Goal: Task Accomplishment & Management: Use online tool/utility

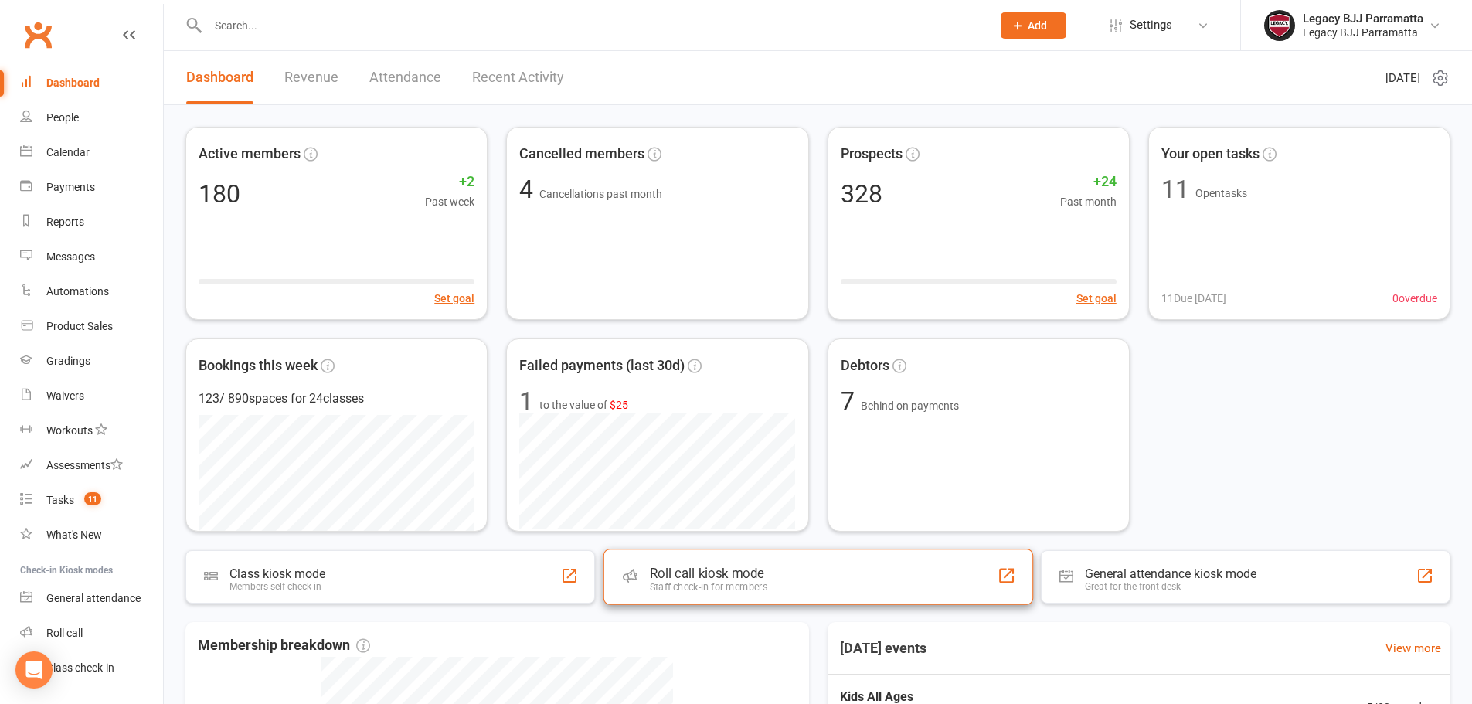
click at [660, 590] on div "Staff check-in for members" at bounding box center [707, 587] width 117 height 12
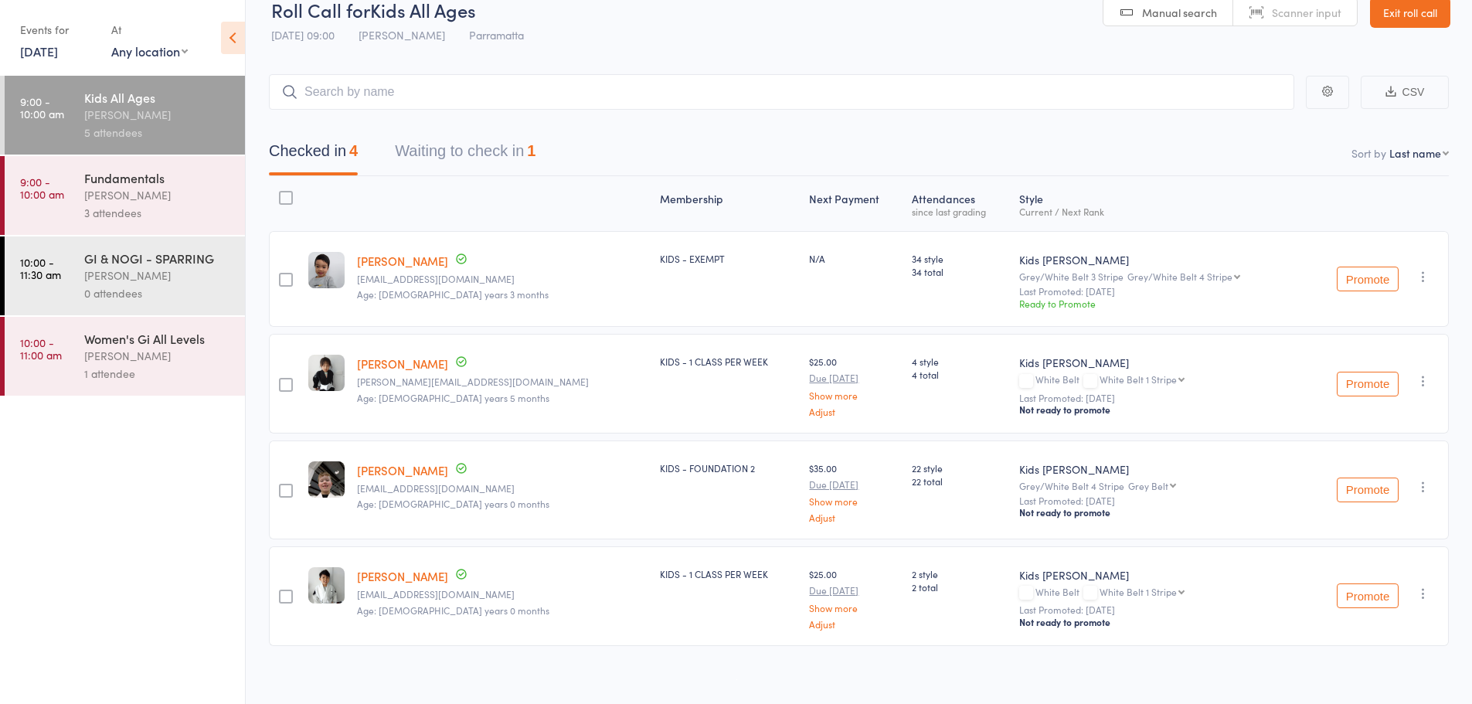
scroll to position [36, 0]
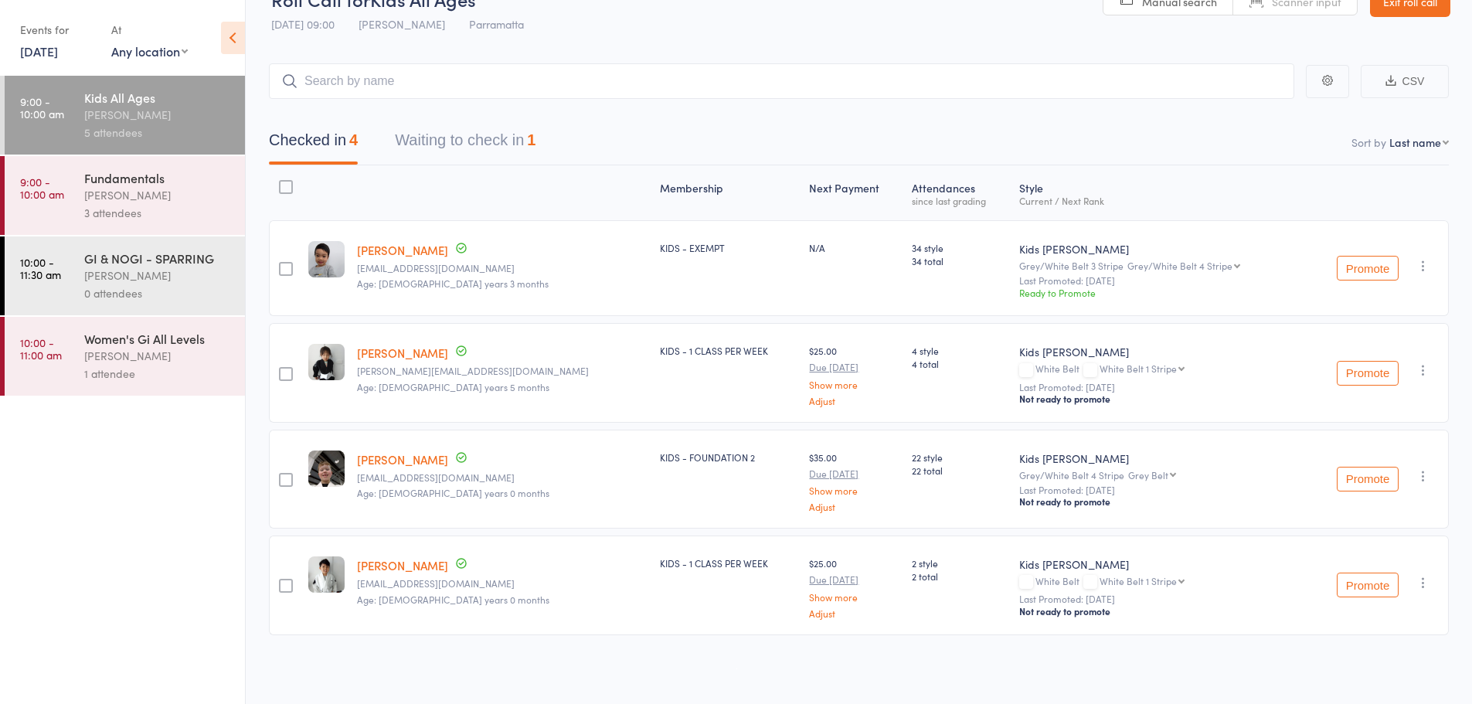
click at [475, 137] on button "Waiting to check in 1" at bounding box center [465, 144] width 141 height 41
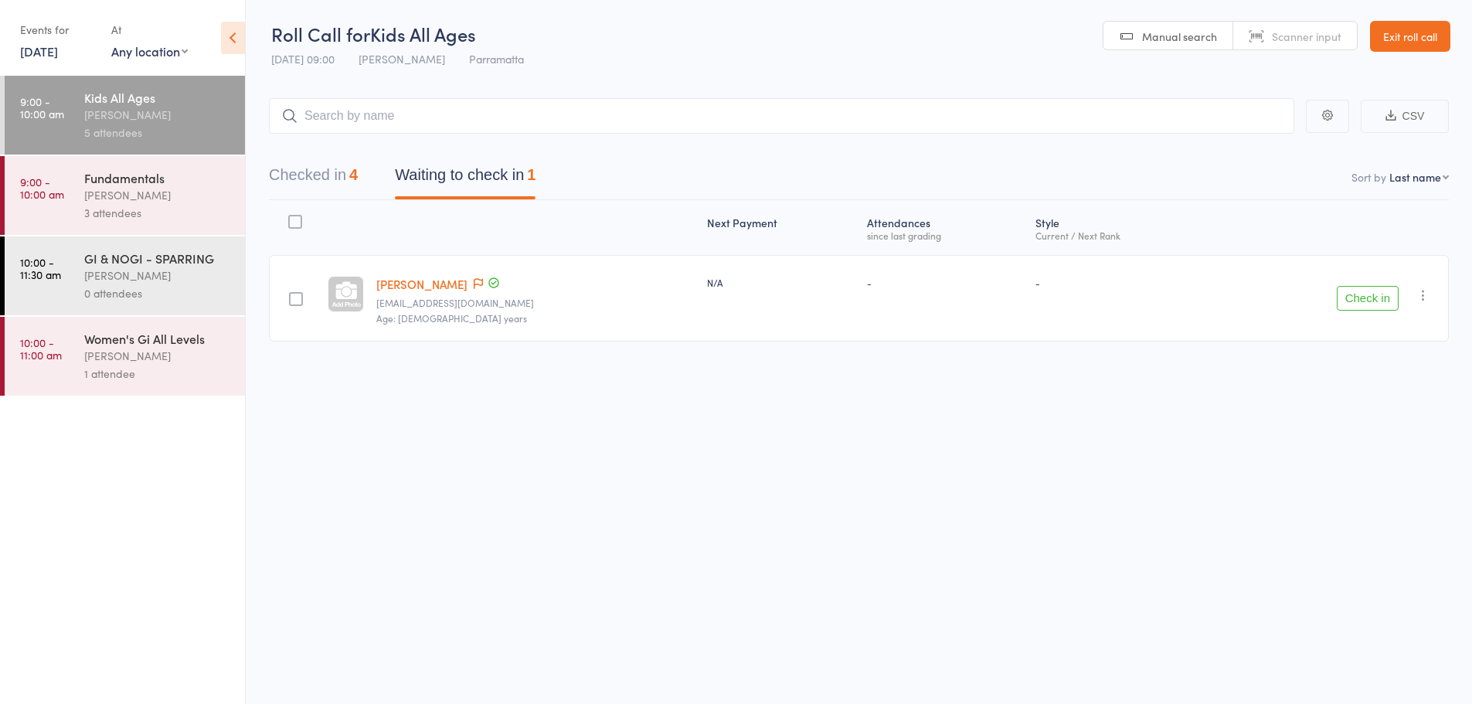
scroll to position [1, 0]
click at [284, 182] on button "Checked in 4" at bounding box center [313, 178] width 89 height 41
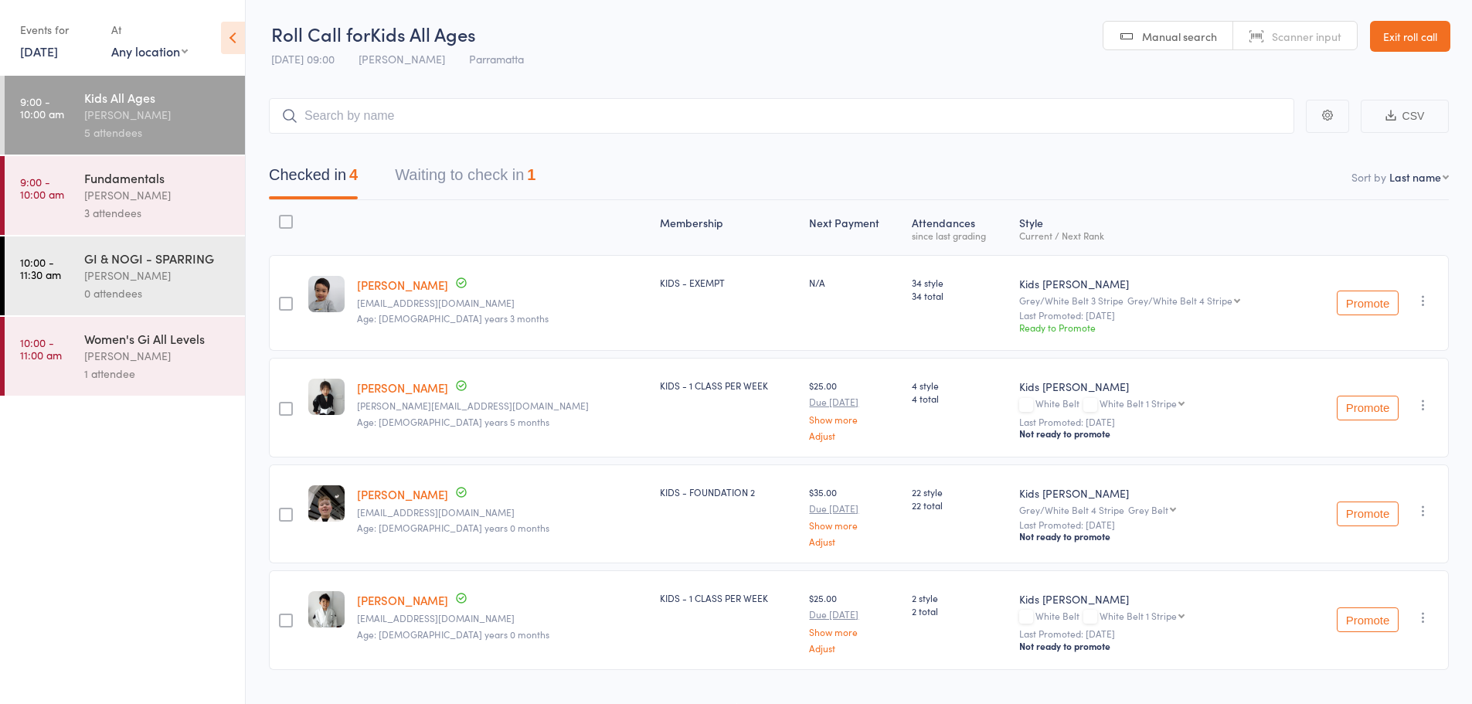
scroll to position [36, 0]
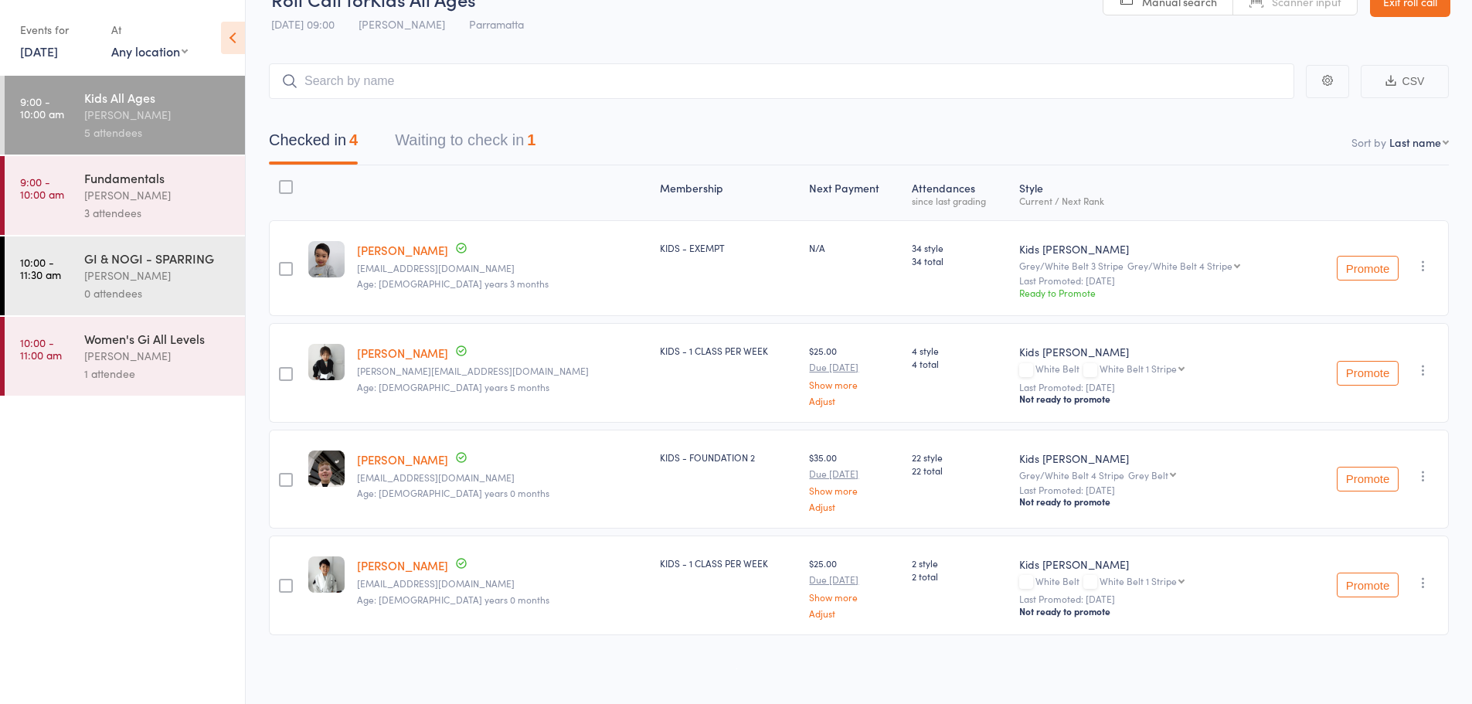
click at [469, 76] on input "search" at bounding box center [782, 81] width 1026 height 36
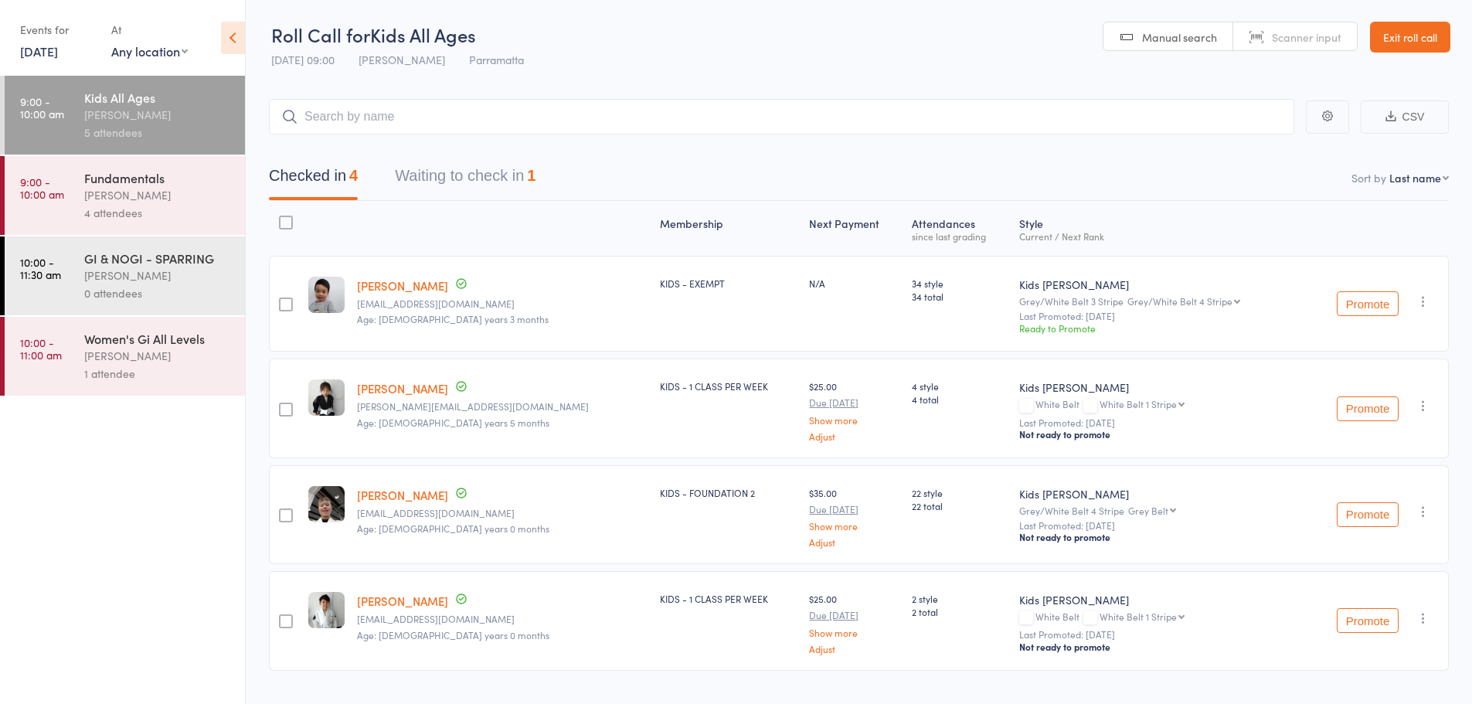
click at [192, 180] on div "Fundamentals" at bounding box center [158, 177] width 148 height 17
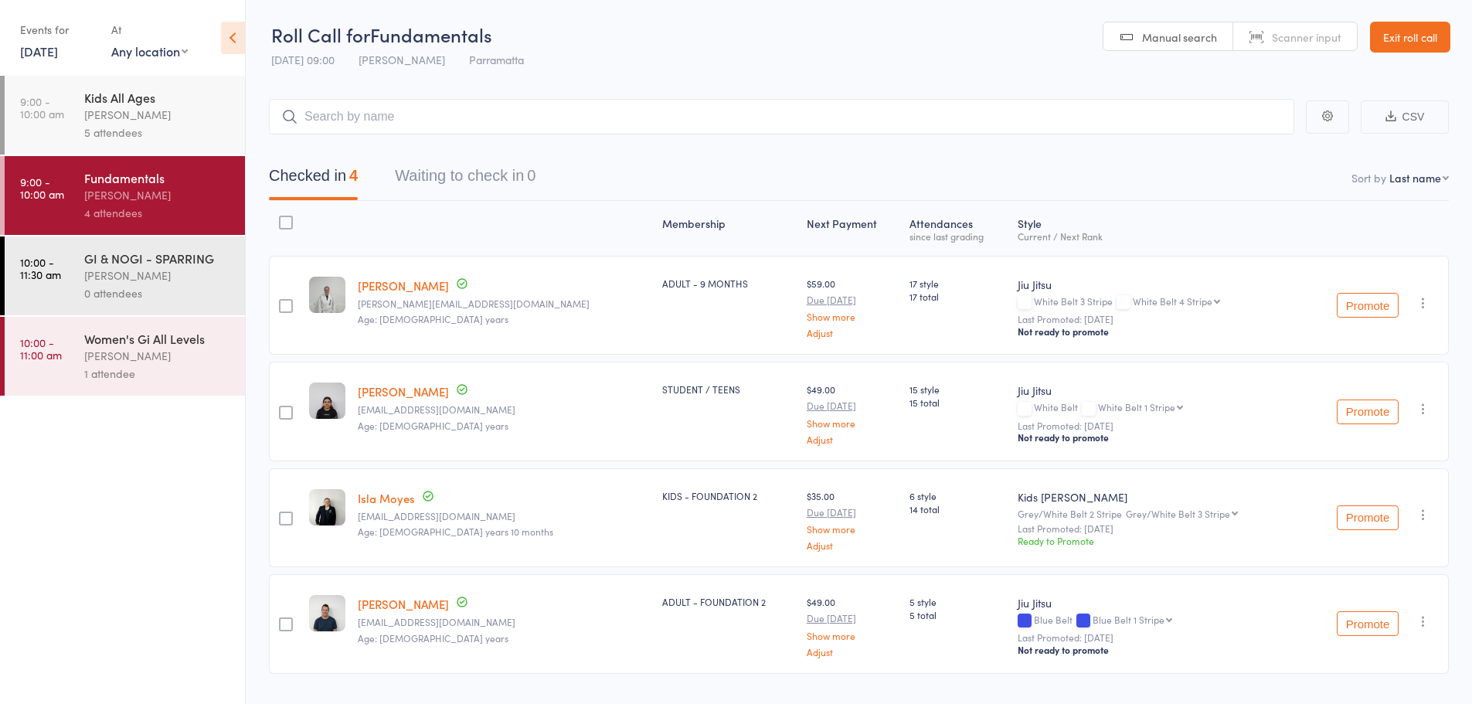
click at [170, 108] on div "[PERSON_NAME]" at bounding box center [158, 115] width 148 height 18
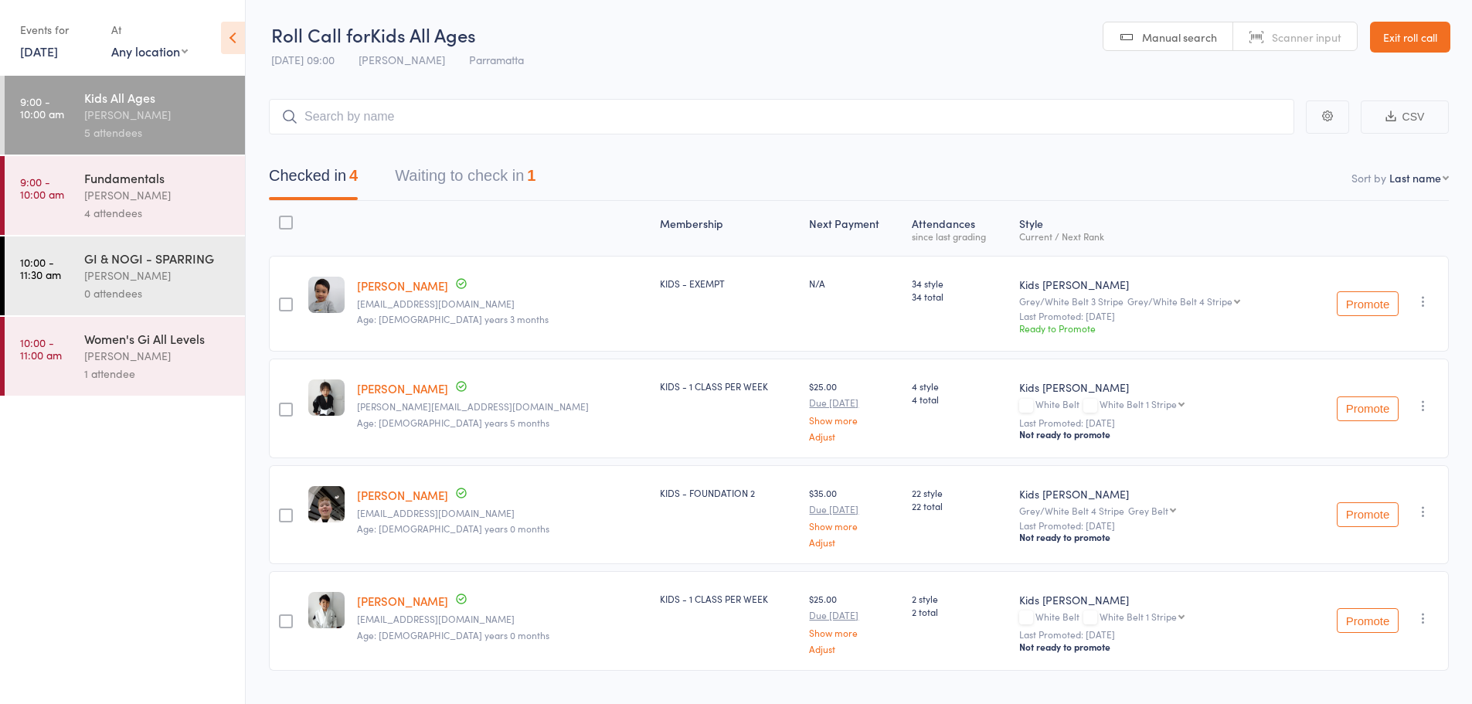
click at [390, 108] on input "search" at bounding box center [782, 117] width 1026 height 36
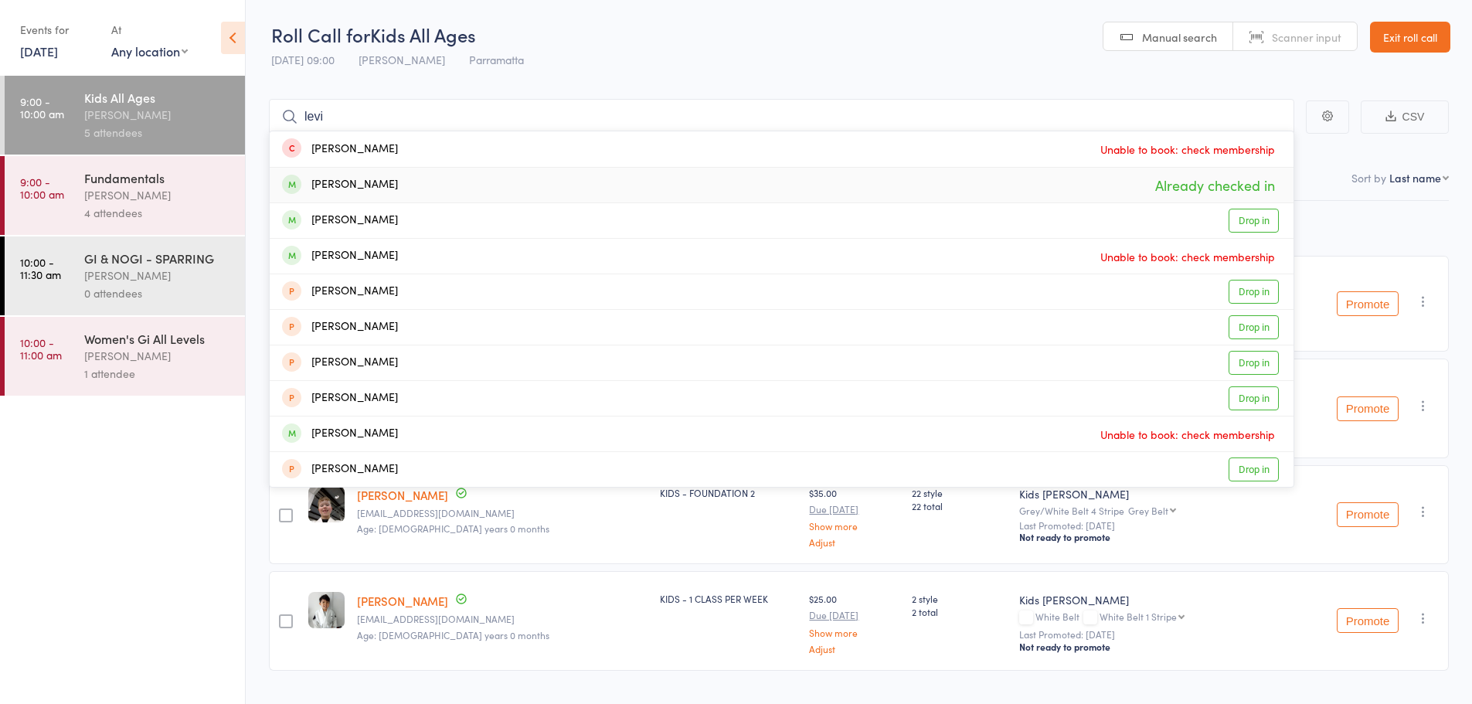
type input "levi"
click at [392, 181] on div "Levi Shaw Already checked in" at bounding box center [782, 185] width 1024 height 35
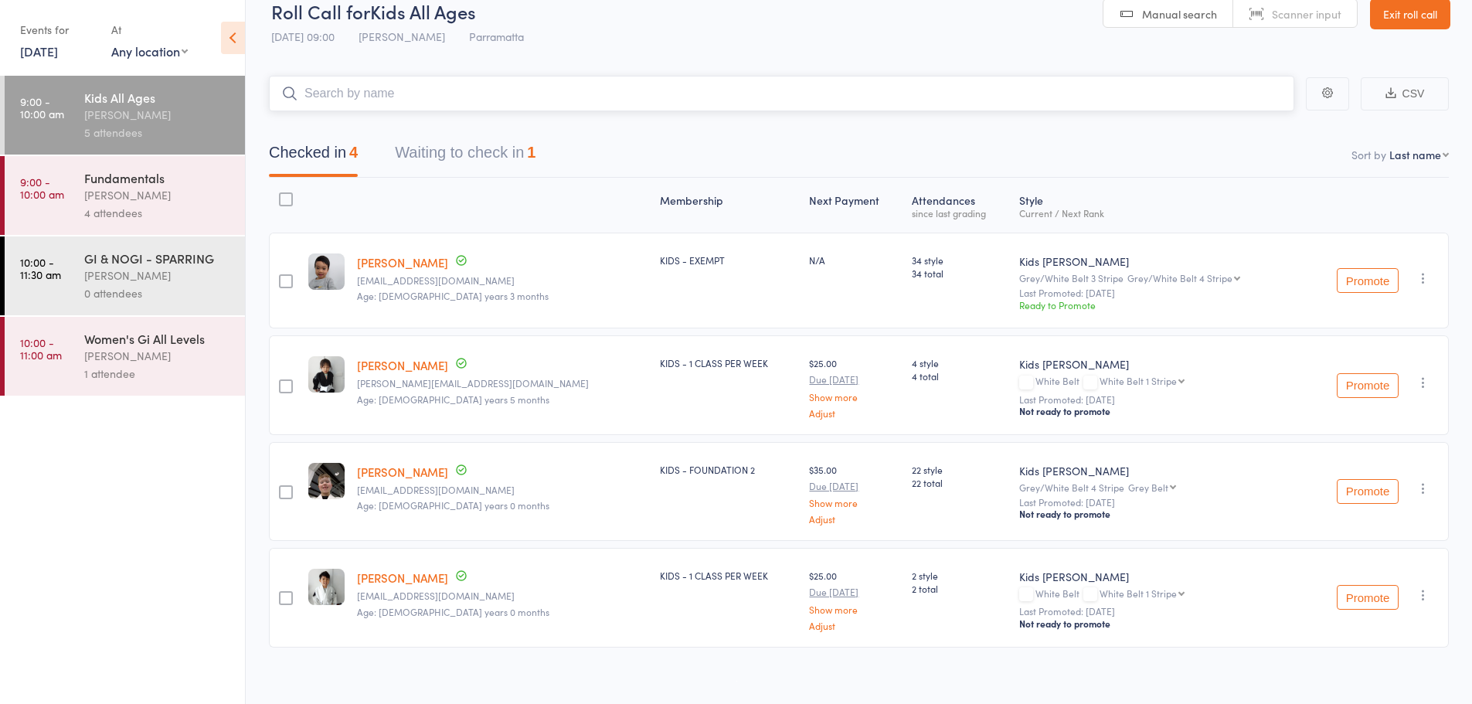
scroll to position [36, 0]
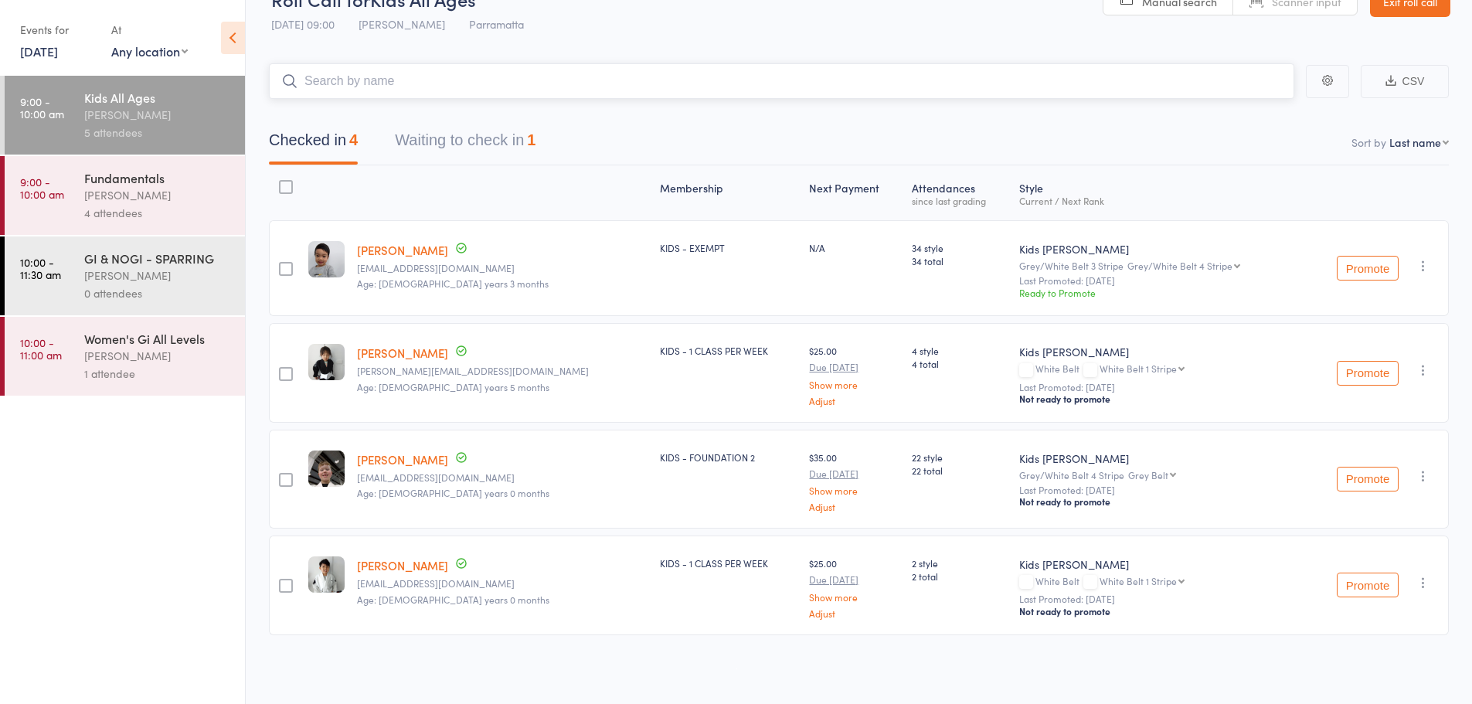
click at [435, 83] on input "search" at bounding box center [782, 81] width 1026 height 36
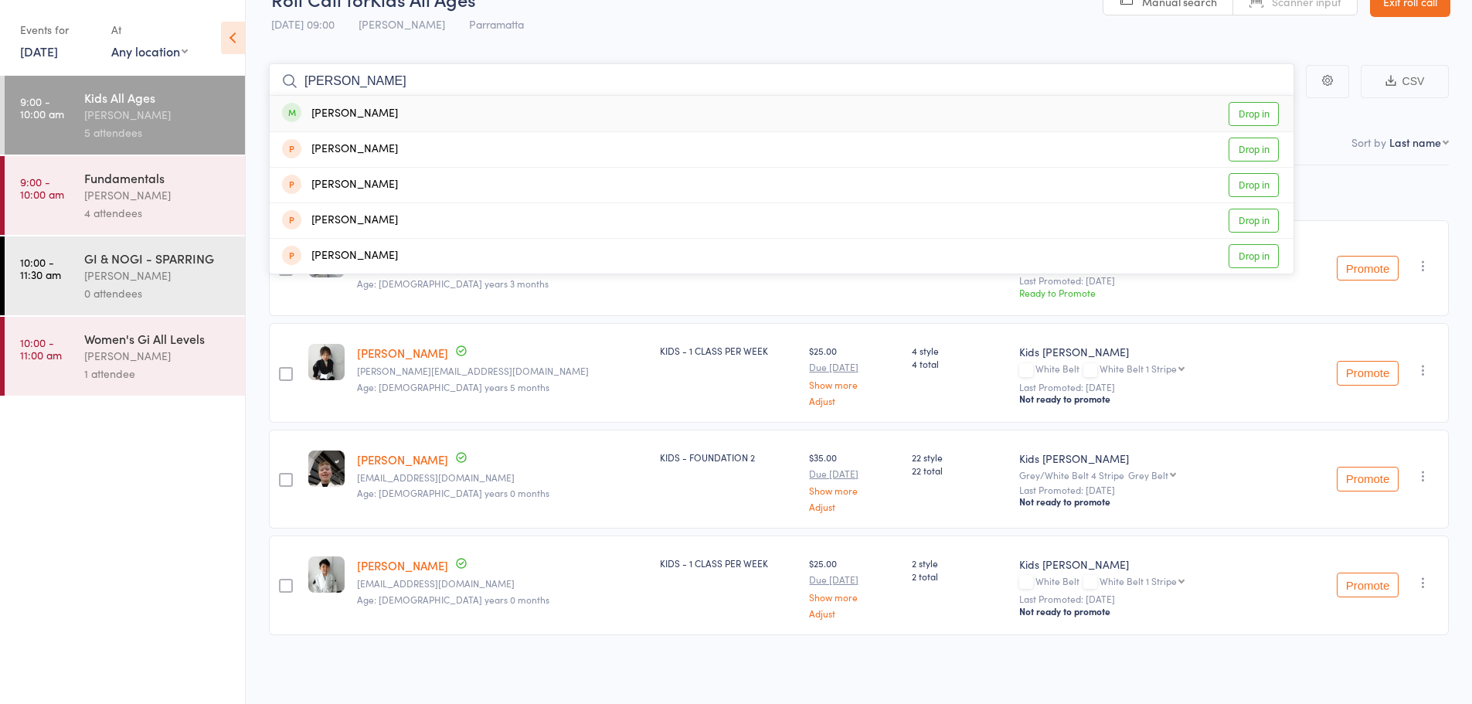
type input "liza"
click at [396, 111] on div "Liza Marton Drop in" at bounding box center [782, 114] width 1024 height 36
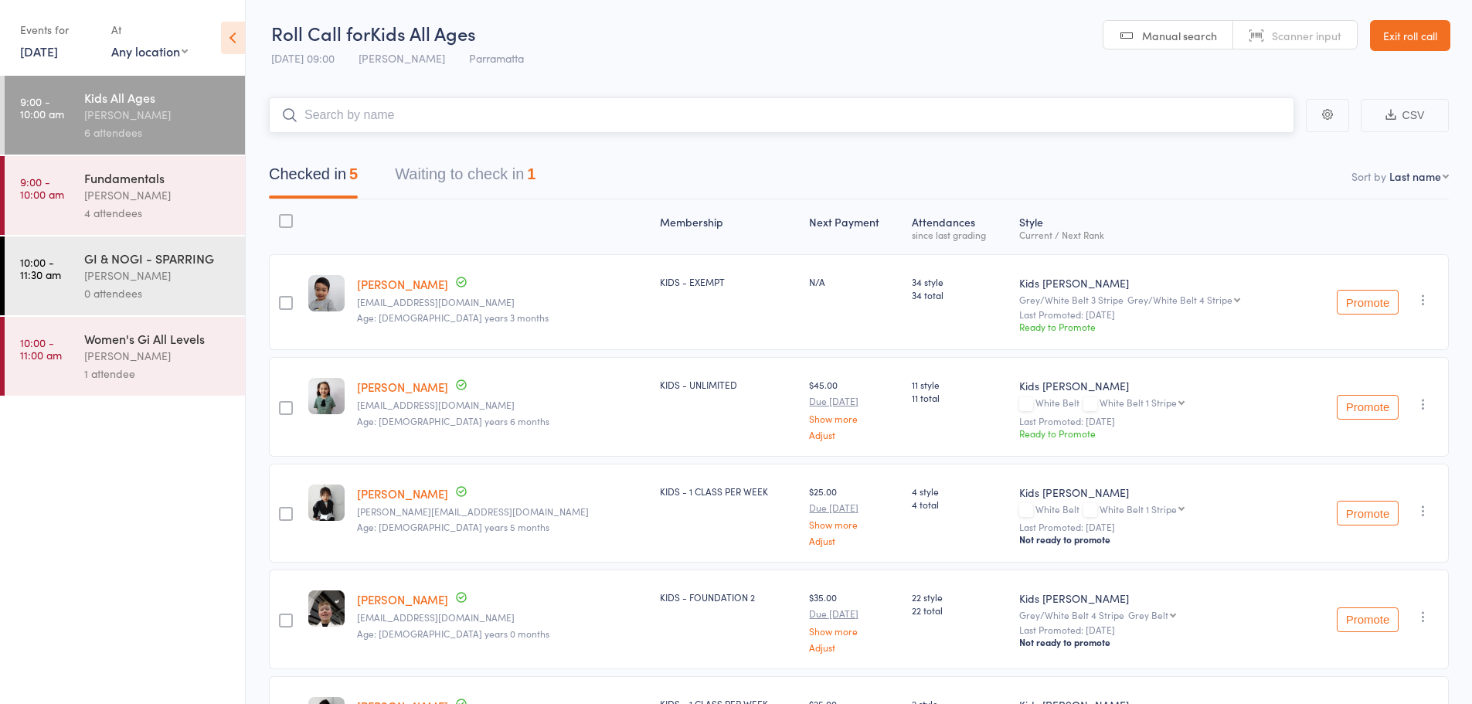
scroll to position [0, 0]
click at [506, 192] on button "Waiting to check in 1" at bounding box center [465, 179] width 141 height 41
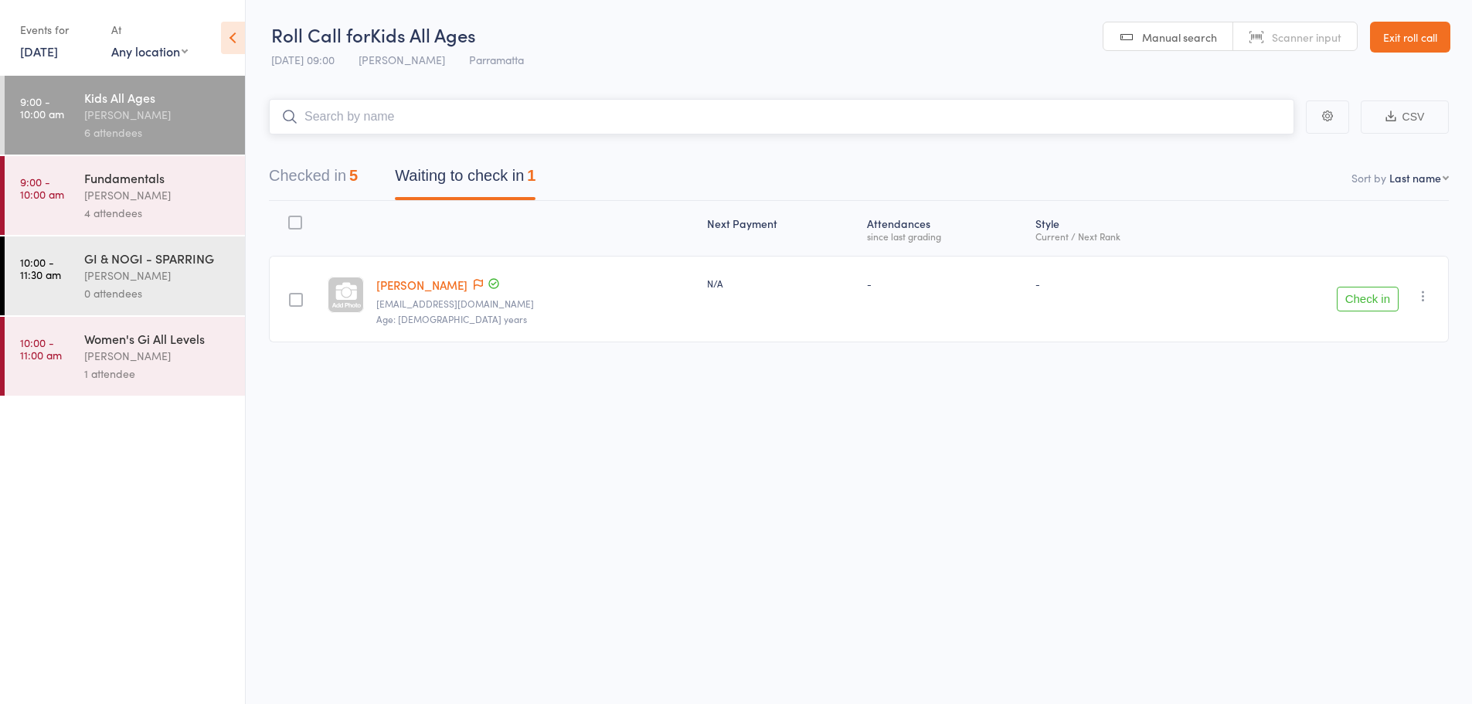
click at [333, 180] on button "Checked in 5" at bounding box center [313, 179] width 89 height 41
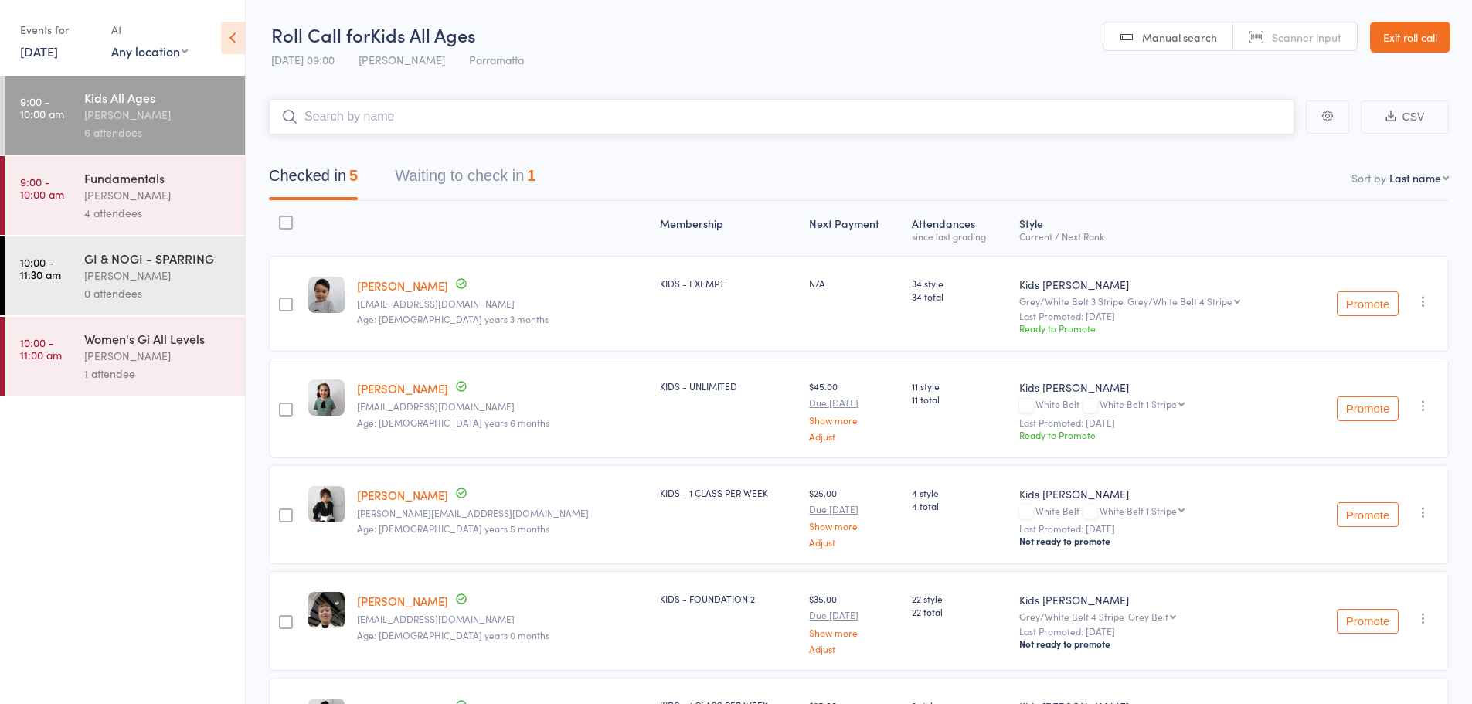
click at [347, 117] on input "search" at bounding box center [782, 117] width 1026 height 36
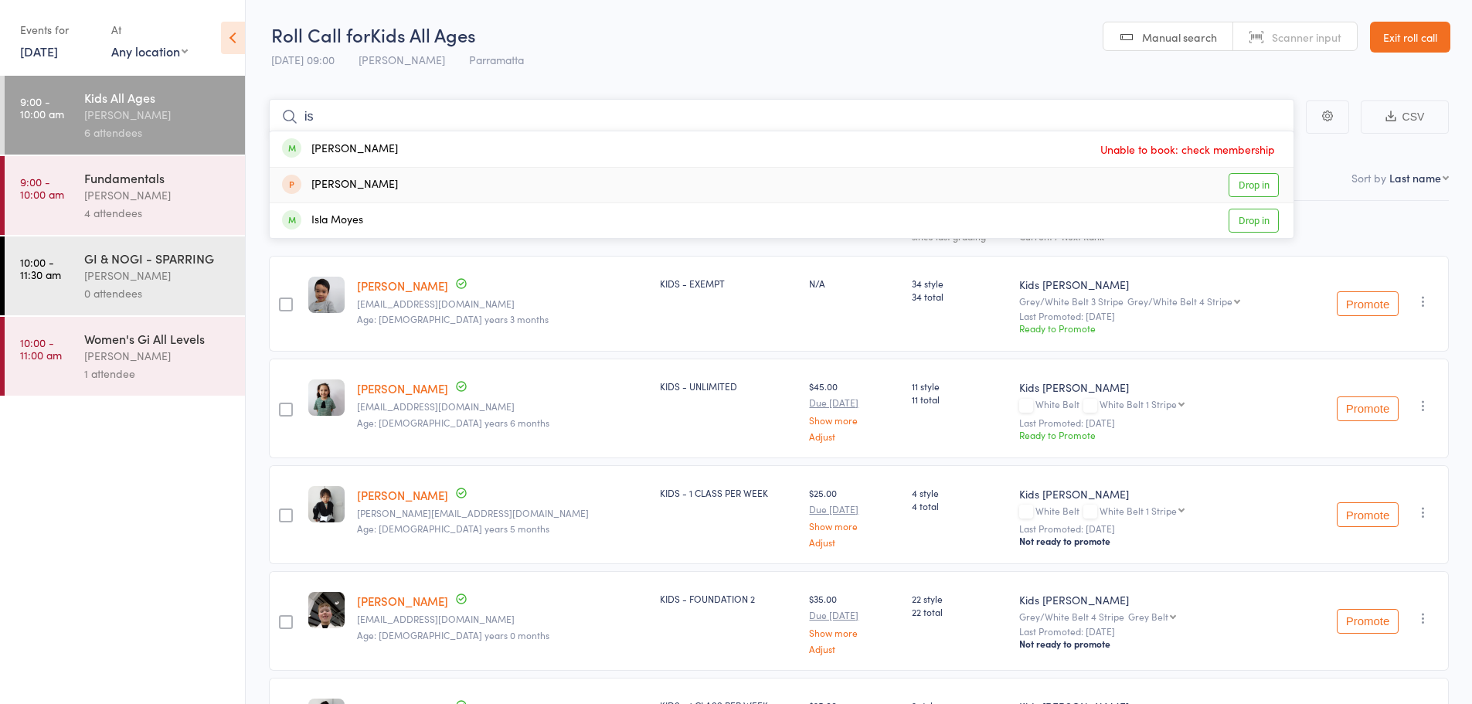
type input "is"
click at [344, 189] on div "Isaac Ng" at bounding box center [340, 185] width 116 height 18
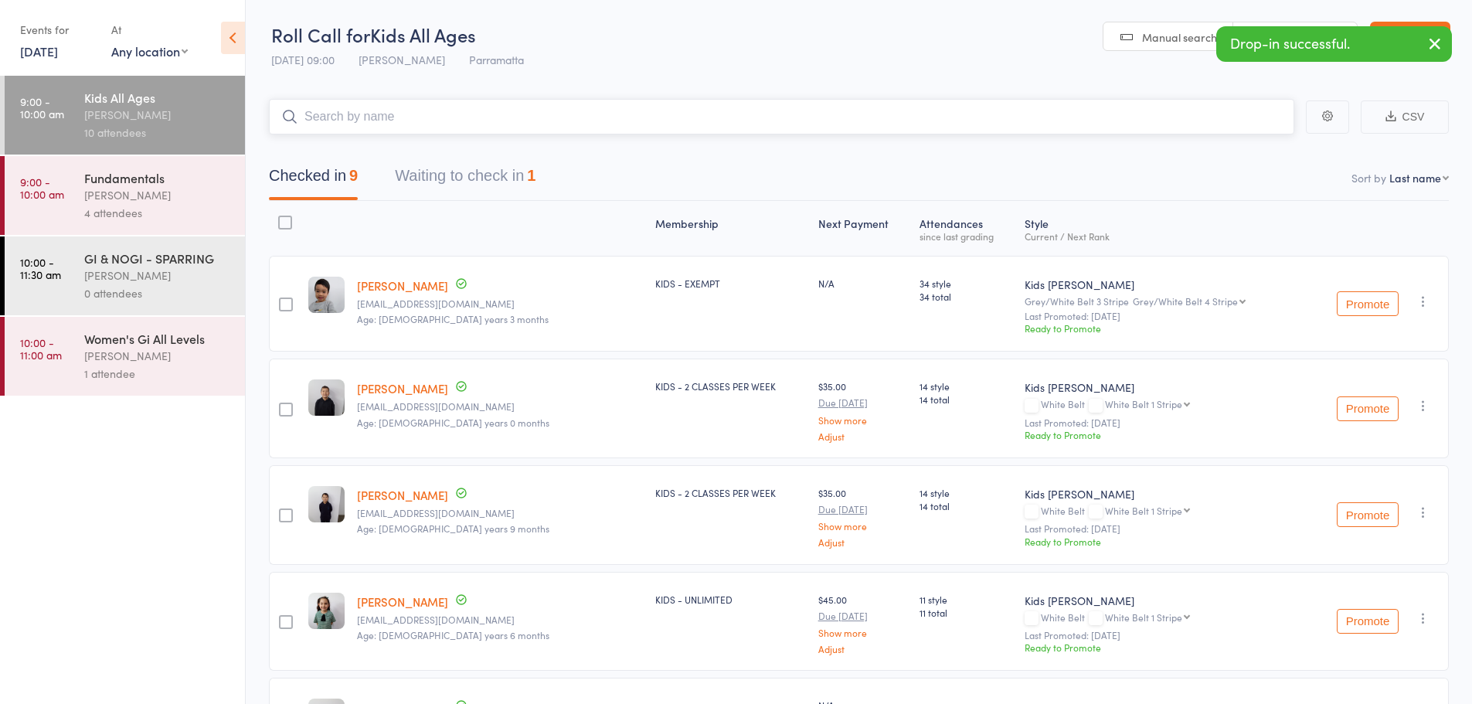
click at [479, 170] on button "Waiting to check in 1" at bounding box center [465, 179] width 141 height 41
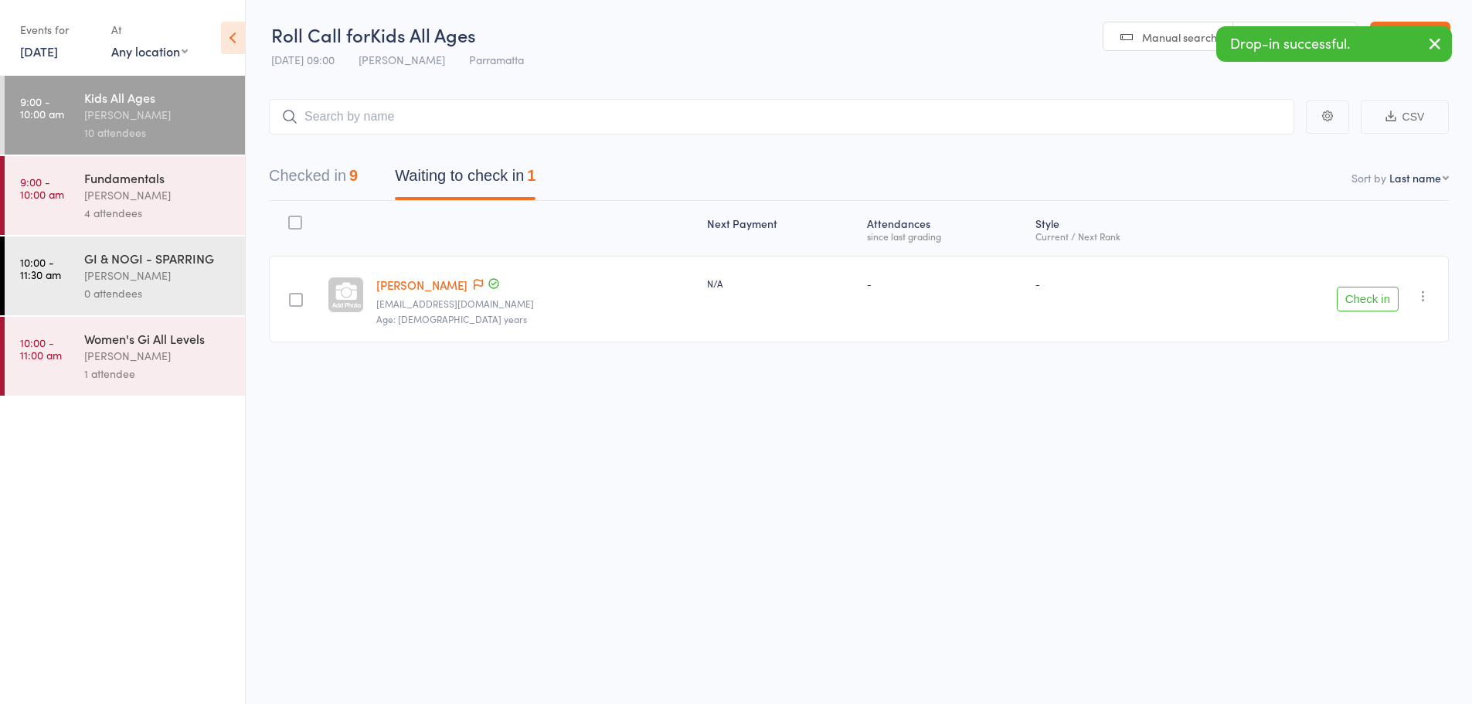
click at [1424, 296] on icon "button" at bounding box center [1423, 295] width 15 height 15
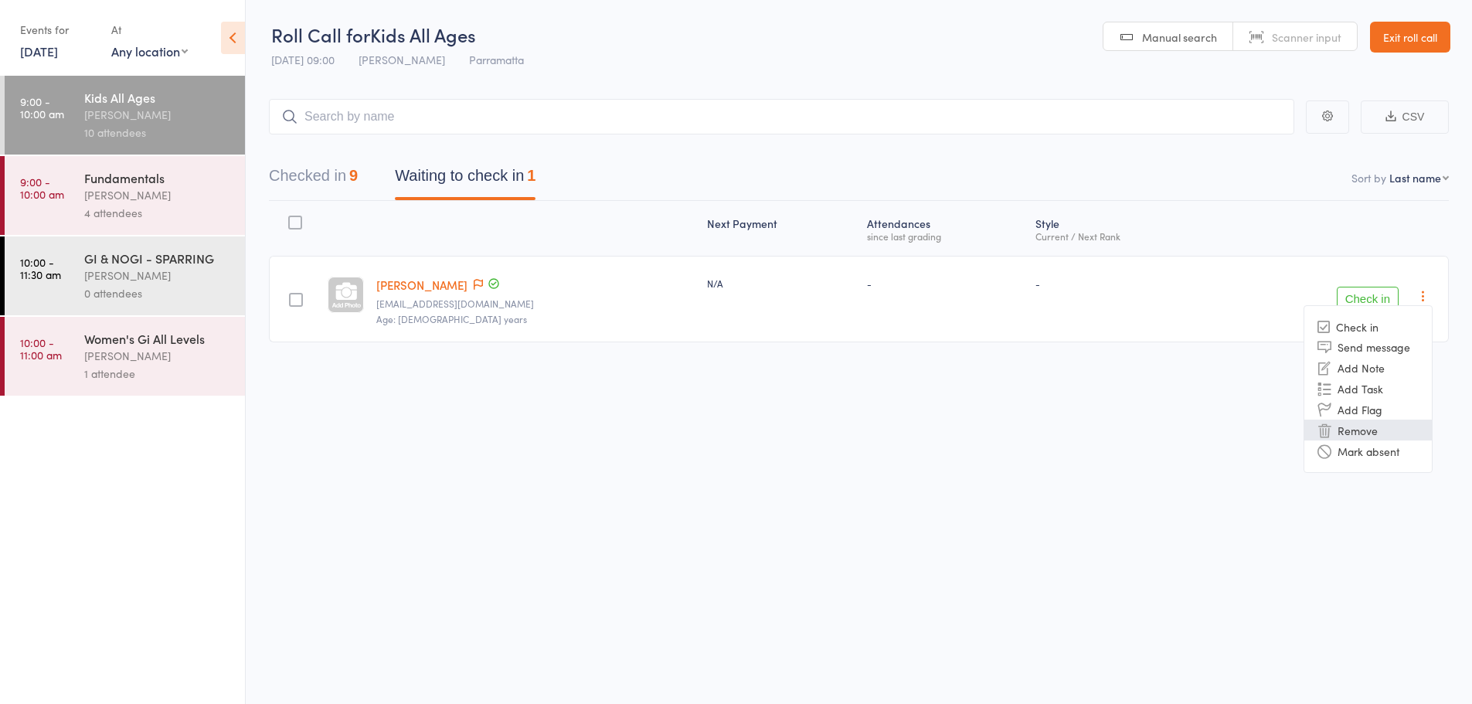
click at [1369, 431] on li "Remove" at bounding box center [1369, 430] width 128 height 21
